Goal: Transaction & Acquisition: Purchase product/service

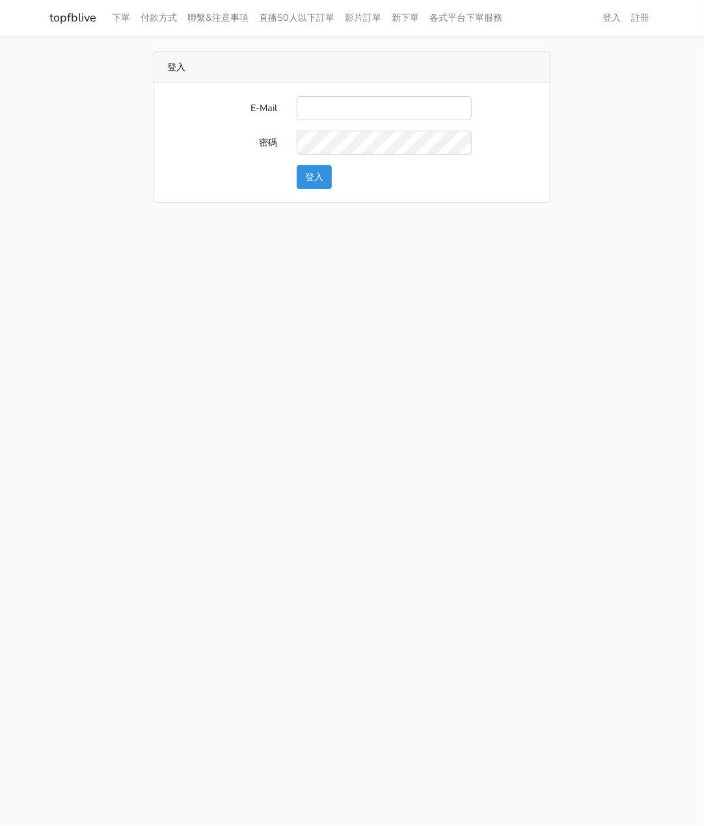
click at [308, 114] on input "E-Mail" at bounding box center [383, 108] width 175 height 24
click at [311, 107] on input "E-Mail" at bounding box center [383, 108] width 175 height 24
type input "watin5408@gmail.com"
click at [320, 179] on button "登入" at bounding box center [313, 177] width 35 height 24
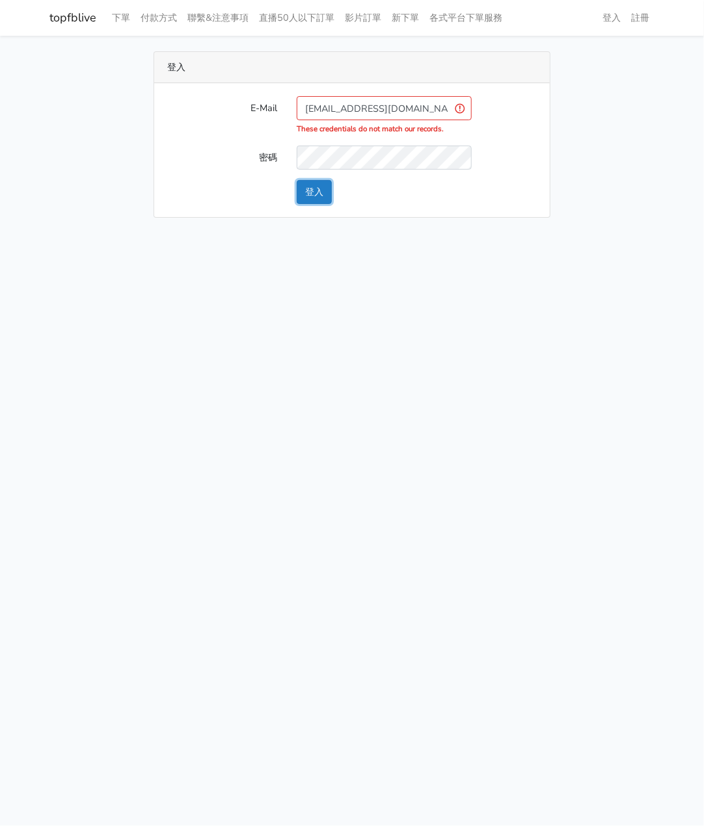
click at [310, 187] on button "登入" at bounding box center [313, 192] width 35 height 24
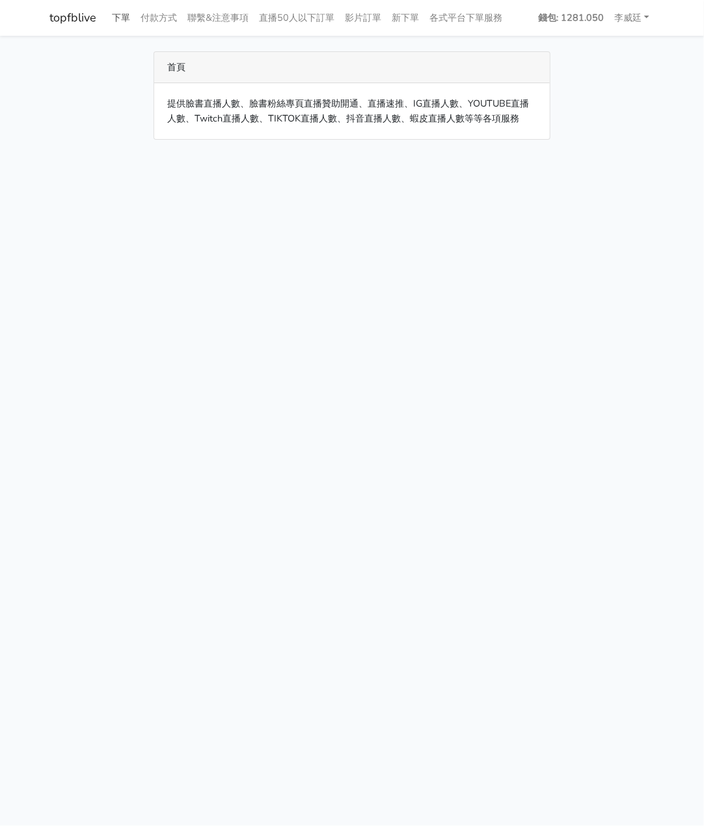
click at [124, 16] on link "下單" at bounding box center [121, 17] width 29 height 25
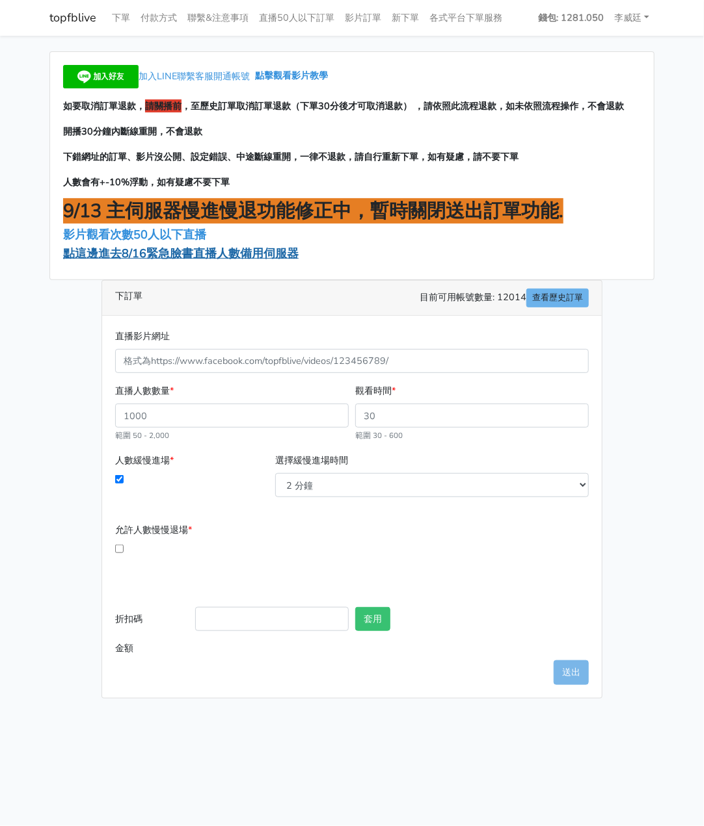
click at [114, 257] on span "點這邊進去8/16緊急臉書直播人數備用伺服器" at bounding box center [180, 254] width 235 height 16
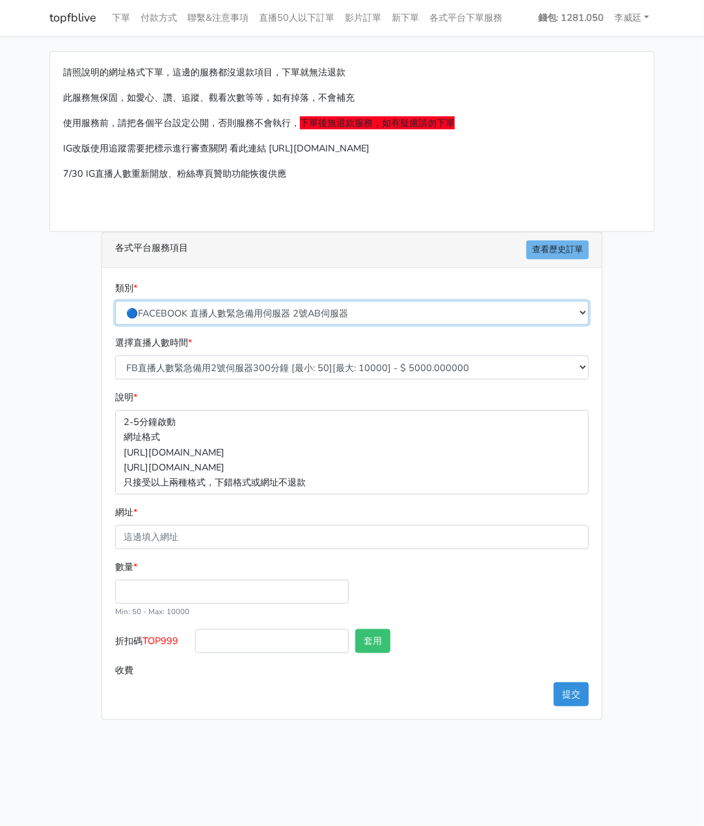
click at [205, 319] on select "🔵FACEBOOK 直播人數緊急備用伺服器 2號AB伺服器 🔵FACEBOOK 網軍專用貼文留言 安全保密 🔵FACEBOOK 直播人數緊急備用伺服器 J1 …" at bounding box center [351, 313] width 473 height 24
select select "3/26熱門平台服務台灣粉絲IG YT FB TIKTOK"
click at [115, 301] on select "🔵FACEBOOK 直播人數緊急備用伺服器 2號AB伺服器 🔵FACEBOOK 網軍專用貼文留言 安全保密 🔵FACEBOOK 直播人數緊急備用伺服器 J1 …" at bounding box center [351, 313] width 473 height 24
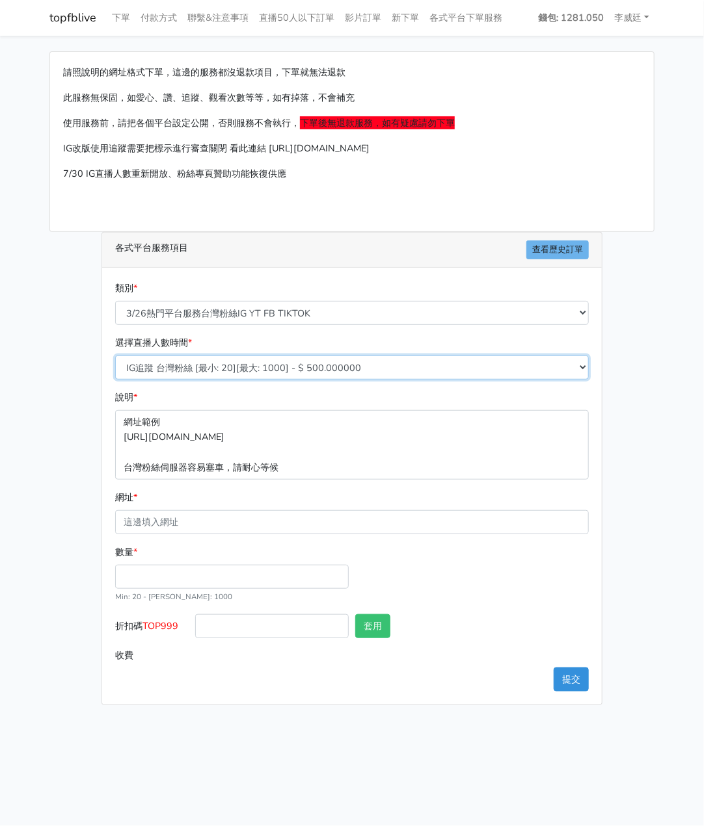
click at [238, 368] on select "IG追蹤 台灣粉絲 [最小: 20][最大: 1000] - $ 500.000000 IG愛心 台灣粉絲 [最小: 20][最大: 1000] - $ 35…" at bounding box center [351, 368] width 473 height 24
select select "671"
click at [115, 356] on select "IG追蹤 台灣粉絲 [最小: 20][最大: 1000] - $ 500.000000 IG愛心 台灣粉絲 [最小: 20][最大: 1000] - $ 35…" at bounding box center [351, 368] width 473 height 24
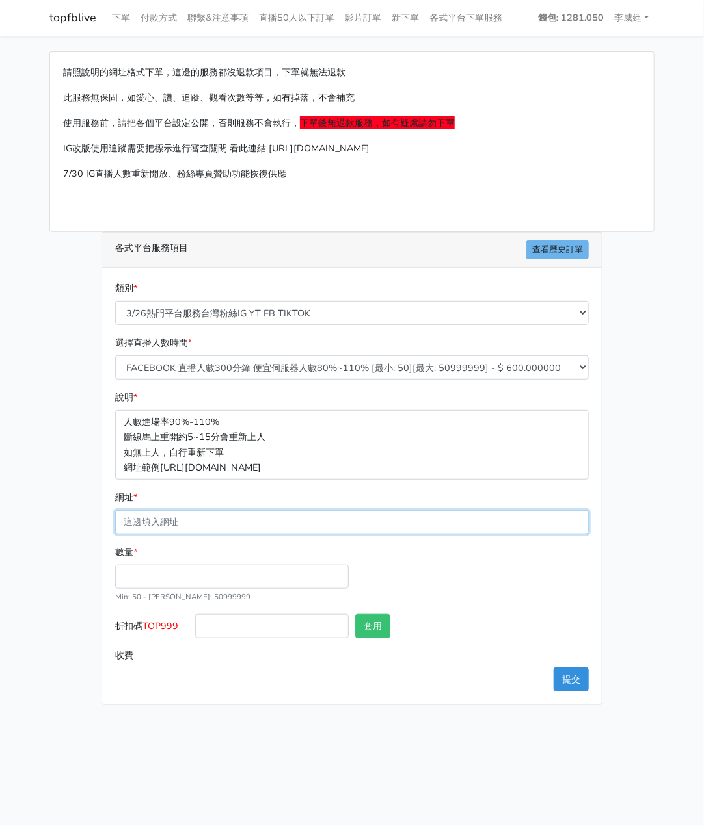
click at [189, 518] on input "網址 *" at bounding box center [351, 522] width 473 height 24
paste input "[URL][DOMAIN_NAME][DOMAIN_NAME]"
type input "https://www.facebook.com/applestarry.shop/videos/1284743792862671"
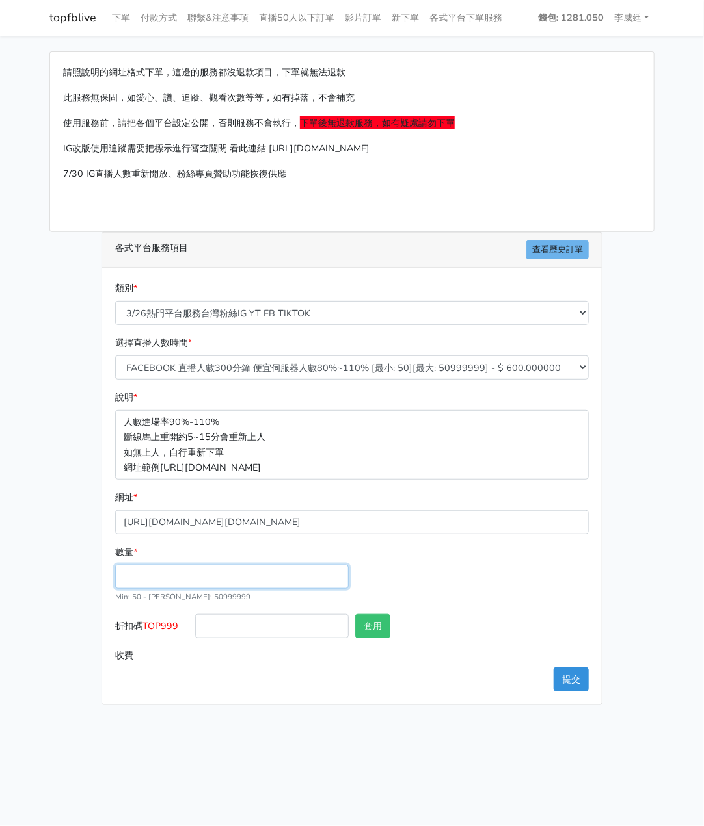
click at [144, 575] on input "數量 *" at bounding box center [231, 577] width 233 height 24
type input "200"
type input "120.000"
click at [494, 601] on div "數量 * 200 Min: 50 - Max: 50999999" at bounding box center [352, 580] width 480 height 70
click at [573, 676] on button "提交" at bounding box center [570, 680] width 35 height 24
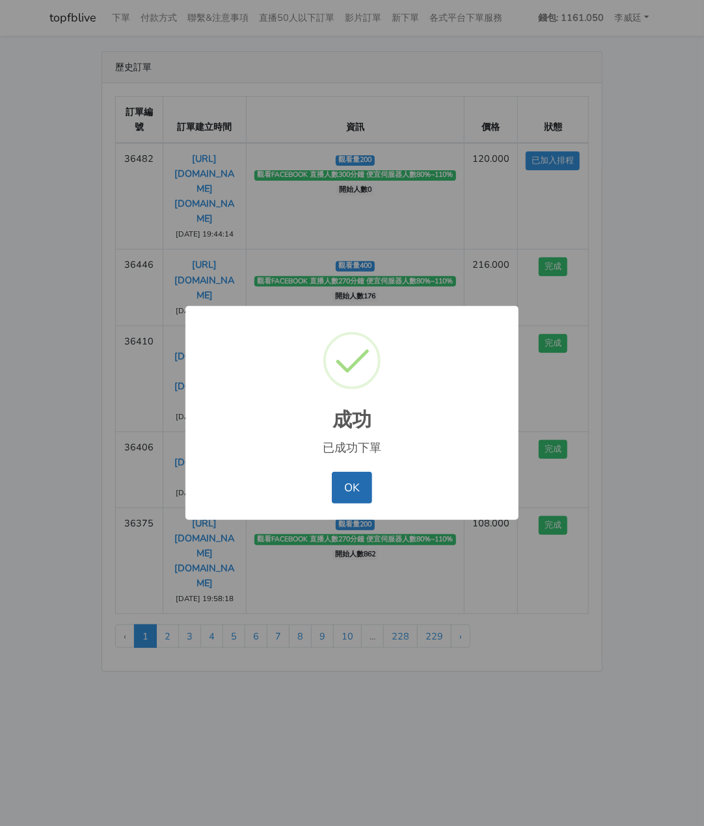
click at [343, 494] on button "OK" at bounding box center [352, 487] width 40 height 31
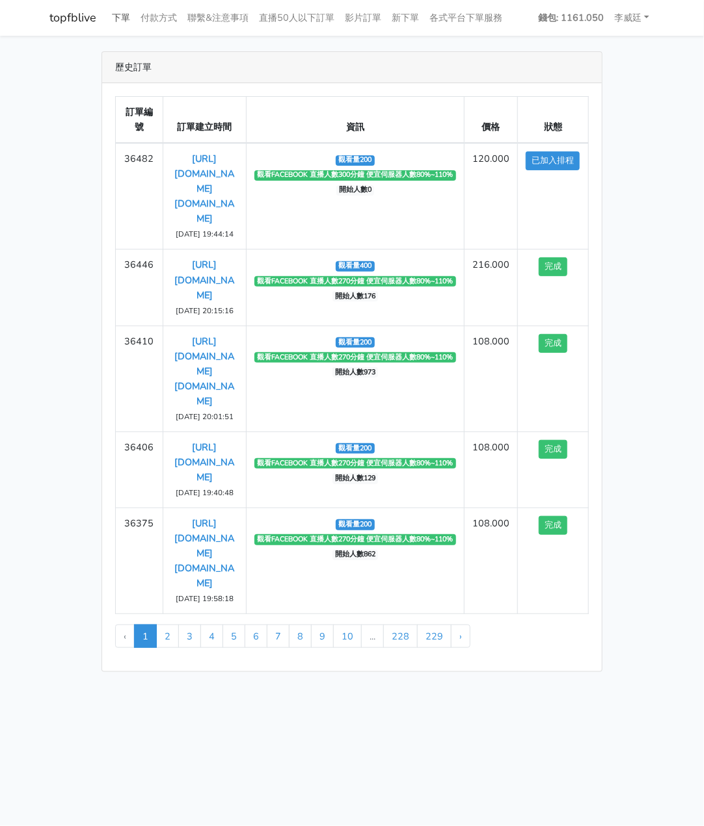
click at [117, 19] on link "下單" at bounding box center [121, 17] width 29 height 25
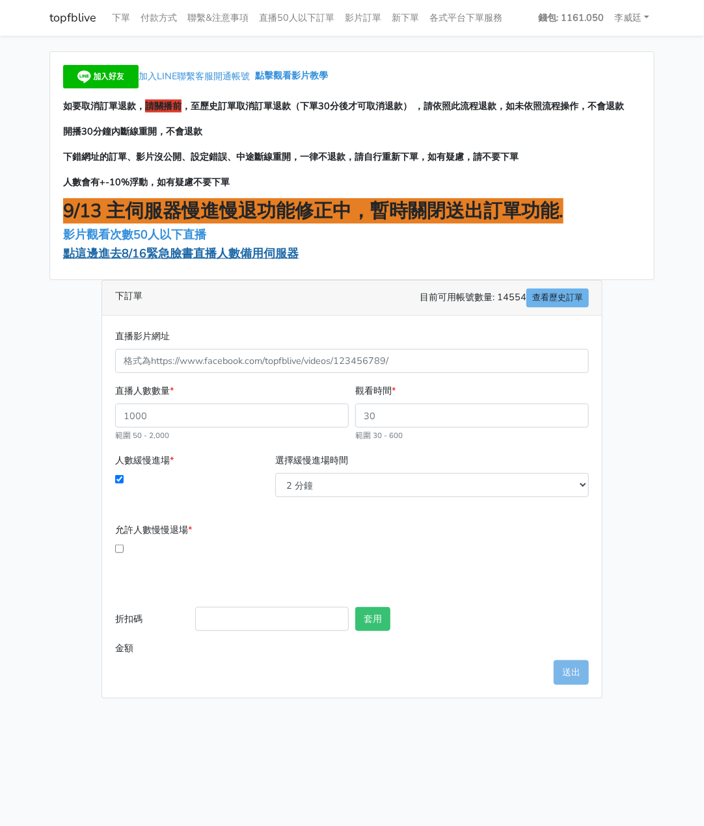
click at [146, 252] on span "點這邊進去8/16緊急臉書直播人數備用伺服器" at bounding box center [180, 254] width 235 height 16
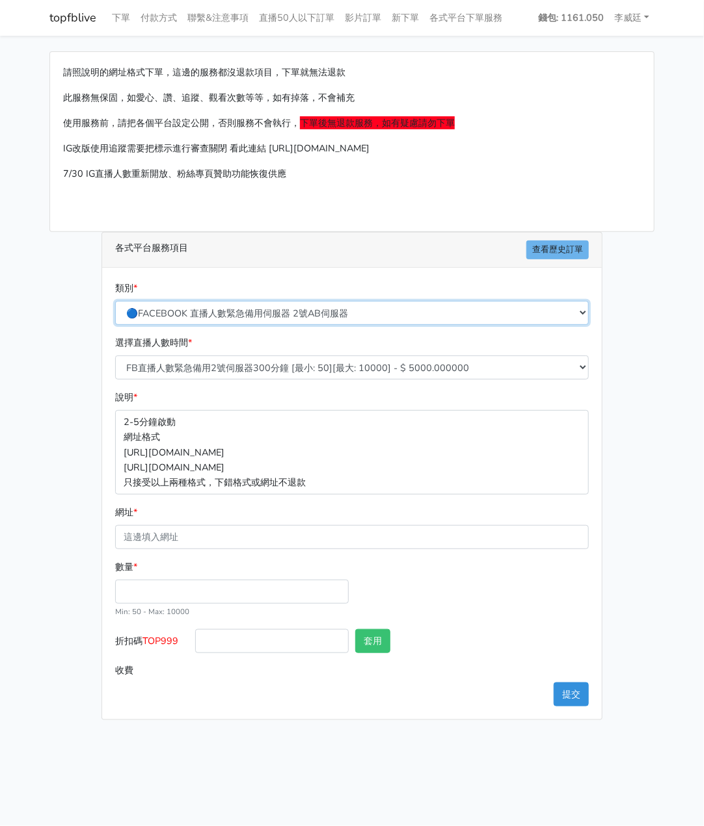
click at [276, 313] on select "🔵FACEBOOK 直播人數緊急備用伺服器 2號AB伺服器 🔵FACEBOOK 網軍專用貼文留言 安全保密 🔵FACEBOOK 直播人數緊急備用伺服器 J1 …" at bounding box center [351, 313] width 473 height 24
select select "🔵FACEBOOK 直播人數 AB伺服器"
click at [115, 301] on select "🔵FACEBOOK 直播人數緊急備用伺服器 2號AB伺服器 🔵FACEBOOK 網軍專用貼文留言 安全保密 🔵FACEBOOK 直播人數緊急備用伺服器 J1 …" at bounding box center [351, 313] width 473 height 24
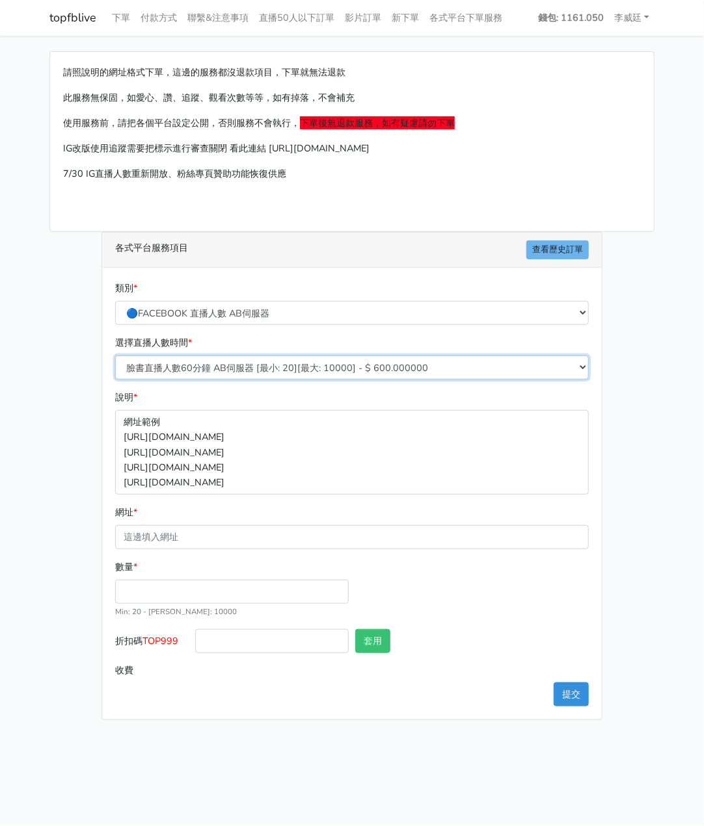
click at [230, 367] on select "臉書直播人數60分鐘 AB伺服器 [最小: 20][最大: 10000] - $ 600.000000 臉書直播人數90分鐘 AB伺服器 [最小: 20][最…" at bounding box center [351, 368] width 473 height 24
select select "612"
click at [115, 356] on select "臉書直播人數60分鐘 AB伺服器 [最小: 20][最大: 10000] - $ 600.000000 臉書直播人數90分鐘 AB伺服器 [最小: 20][最…" at bounding box center [351, 368] width 473 height 24
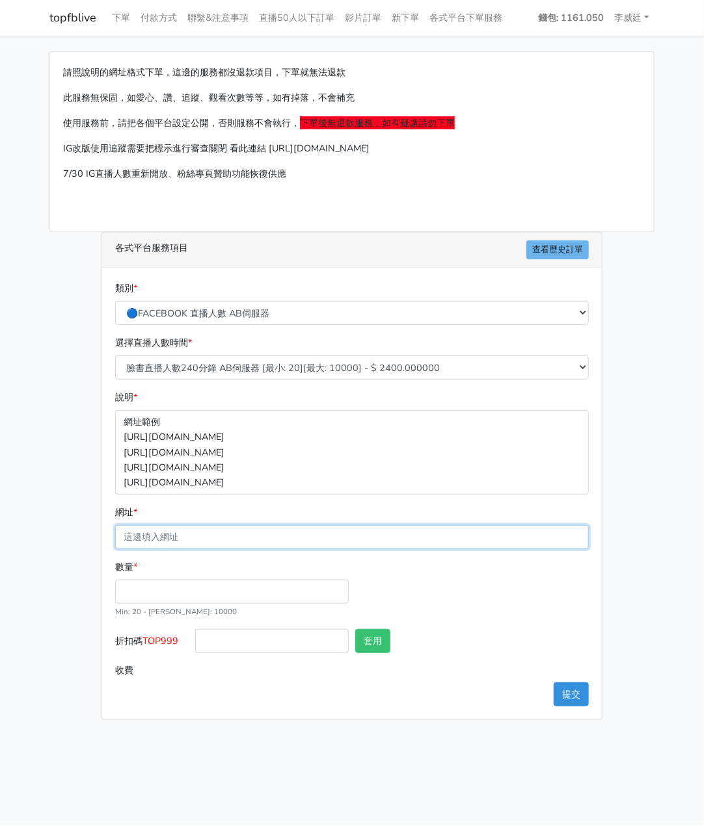
click at [190, 538] on input "網址 *" at bounding box center [351, 537] width 473 height 24
paste input "[URL][DOMAIN_NAME][DOMAIN_NAME]"
type input "[URL][DOMAIN_NAME][DOMAIN_NAME]"
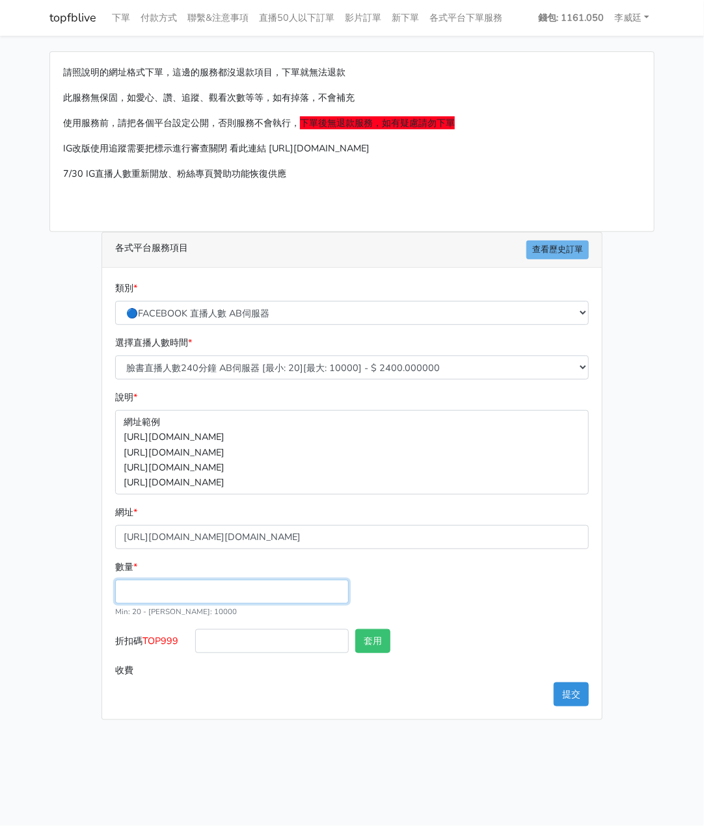
click at [155, 593] on input "數量 *" at bounding box center [231, 592] width 233 height 24
type input "200"
type input "480.000"
click at [181, 696] on div "類別 * 🔵FACEBOOK 直播人數緊急備用伺服器 2號AB伺服器 🔵FACEBOOK 網軍專用貼文留言 安全保密 🔵FACEBOOK 直播人數緊急備用伺服…" at bounding box center [351, 494] width 499 height 452
drag, startPoint x: 146, startPoint y: 639, endPoint x: 179, endPoint y: 633, distance: 34.2
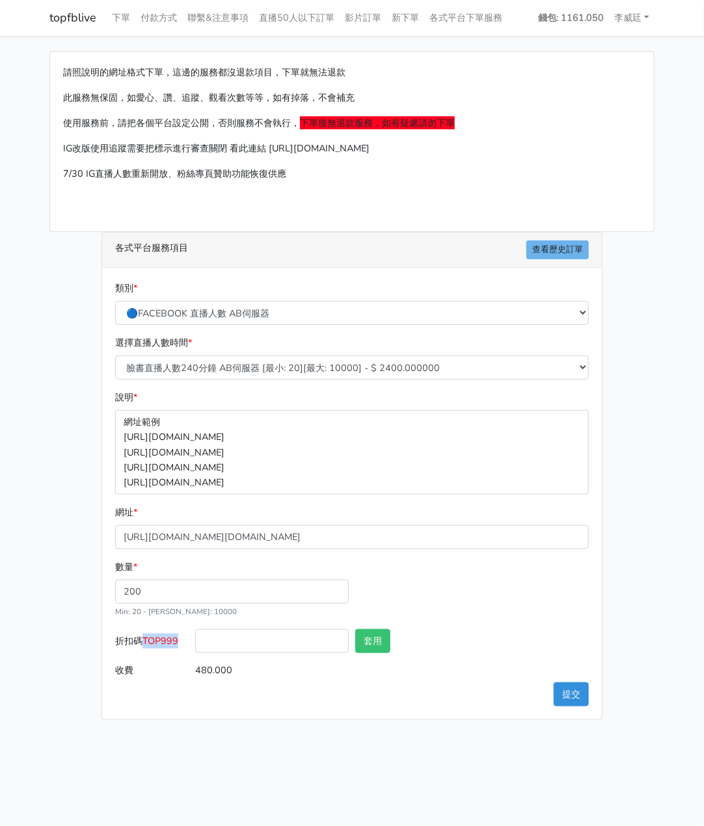
click at [178, 635] on span "TOP999" at bounding box center [160, 641] width 36 height 13
copy span "TOP999"
click at [244, 647] on input "折扣碼 TOP999" at bounding box center [271, 641] width 153 height 24
paste input "TOP999"
type input "TOP999"
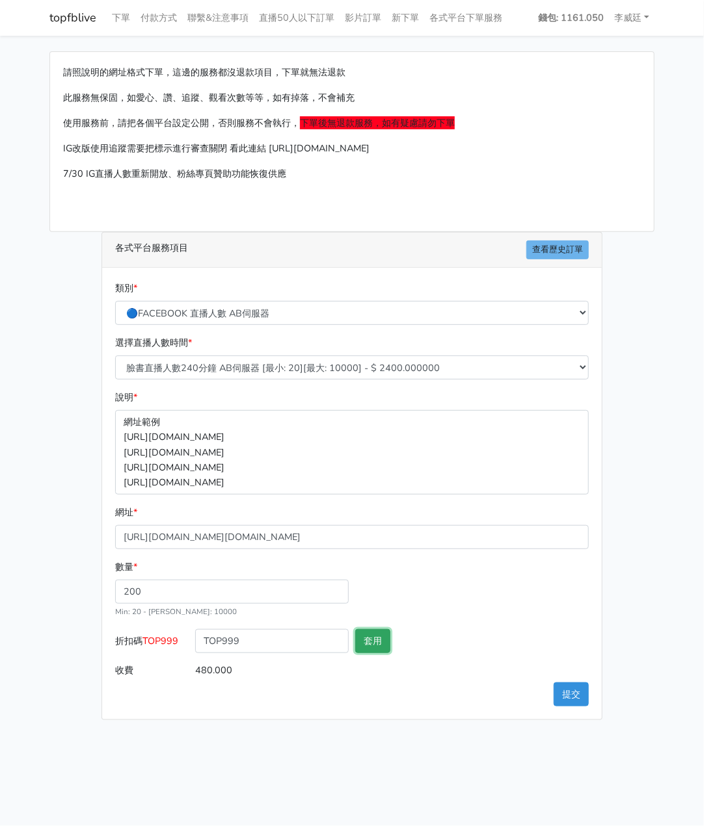
click at [383, 639] on button "套用" at bounding box center [372, 641] width 35 height 24
type input "套用失敗"
click at [572, 697] on button "提交" at bounding box center [570, 695] width 35 height 24
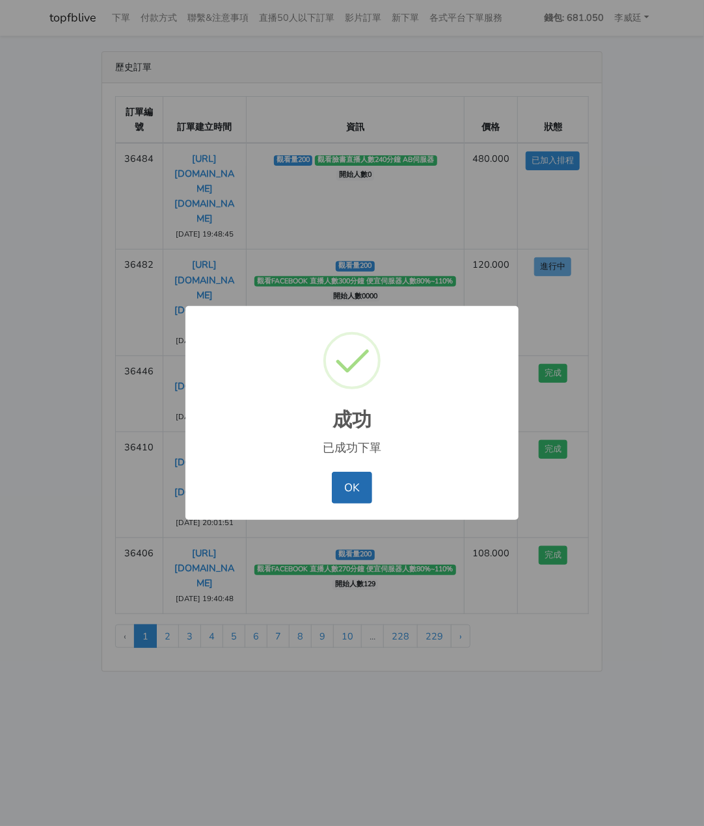
drag, startPoint x: 346, startPoint y: 494, endPoint x: 348, endPoint y: 470, distance: 23.5
click at [347, 494] on button "OK" at bounding box center [352, 487] width 40 height 31
